Goal: Transaction & Acquisition: Purchase product/service

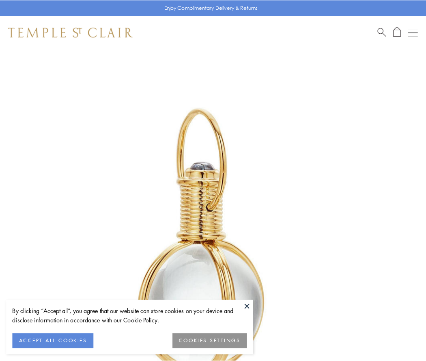
scroll to position [212, 0]
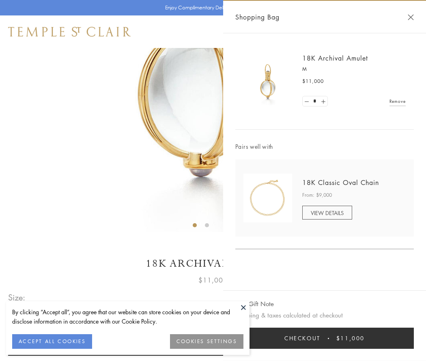
click at [325, 338] on button "Checkout $11,000" at bounding box center [324, 337] width 179 height 21
